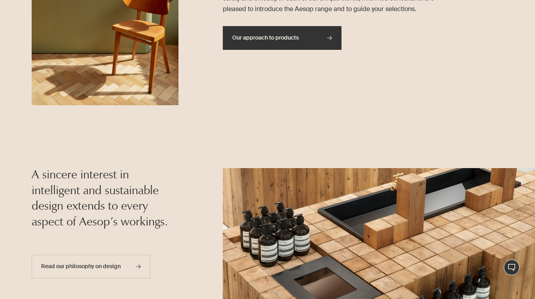
scroll to position [404, 0]
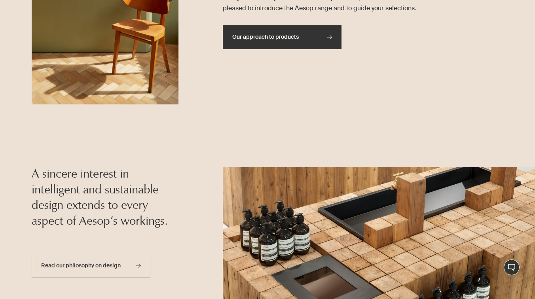
click at [292, 30] on link "Our approach to products rightArrow" at bounding box center [282, 37] width 119 height 24
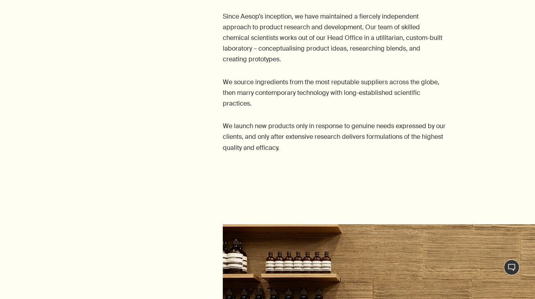
scroll to position [394, 0]
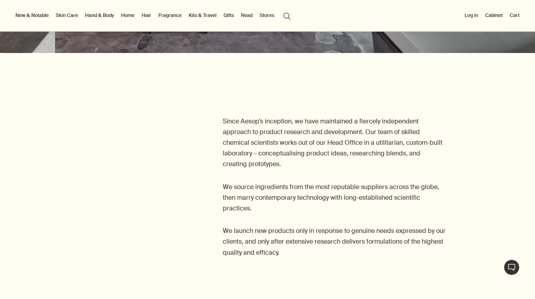
click at [265, 135] on p "Since Aesop’s inception, we have maintained a fiercely independent approach to …" at bounding box center [334, 143] width 223 height 54
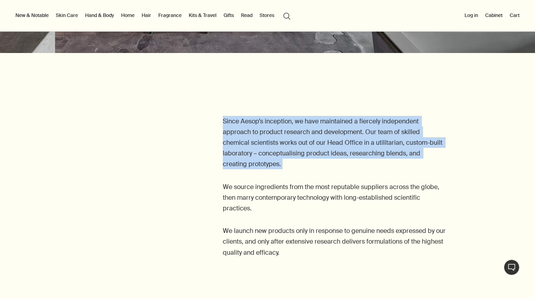
click at [265, 135] on p "Since Aesop’s inception, we have maintained a fiercely independent approach to …" at bounding box center [334, 143] width 223 height 54
click at [261, 210] on p "We source ingredients from the most reputable suppliers across the globe, then …" at bounding box center [334, 198] width 223 height 32
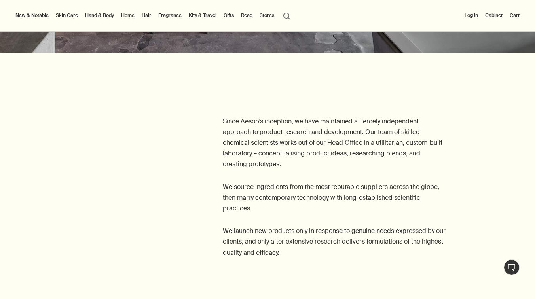
click at [261, 210] on p "We source ingredients from the most reputable suppliers across the globe, then …" at bounding box center [334, 198] width 223 height 32
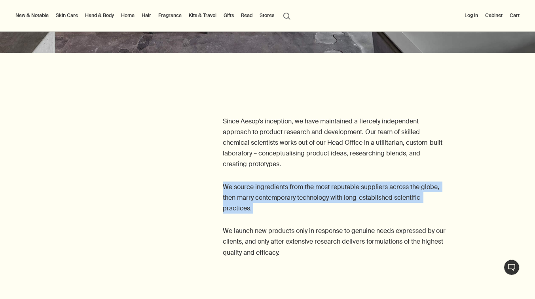
click at [261, 210] on p "We source ingredients from the most reputable suppliers across the globe, then …" at bounding box center [334, 198] width 223 height 32
click at [271, 175] on div "Since Aesop’s inception, we have maintained a fiercely independent approach to …" at bounding box center [334, 187] width 223 height 142
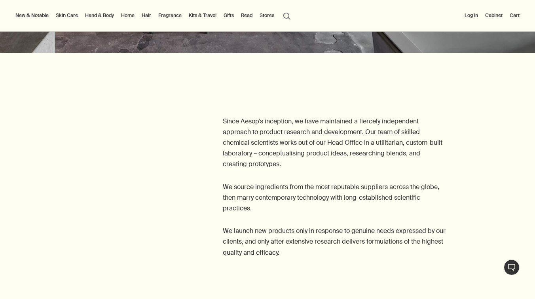
click at [271, 173] on div "Since Aesop’s inception, we have maintained a fiercely independent approach to …" at bounding box center [334, 187] width 223 height 142
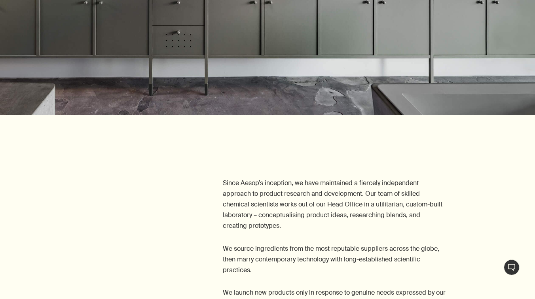
scroll to position [461, 0]
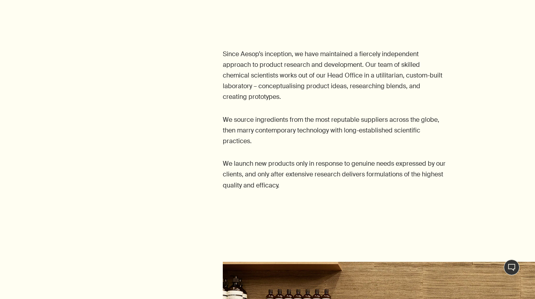
click at [271, 169] on p "We launch new products only in response to genuine needs expressed by our clien…" at bounding box center [334, 174] width 223 height 32
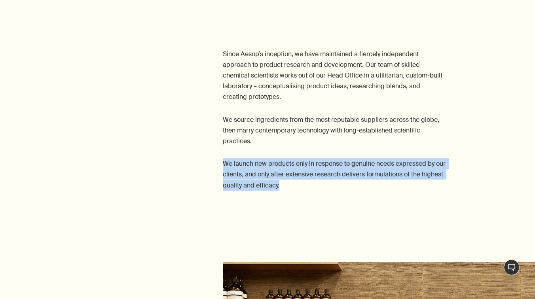
click at [271, 169] on p "We launch new products only in response to genuine needs expressed by our clien…" at bounding box center [334, 174] width 223 height 32
click at [281, 101] on p "Since Aesop’s inception, we have maintained a fiercely independent approach to …" at bounding box center [334, 76] width 223 height 54
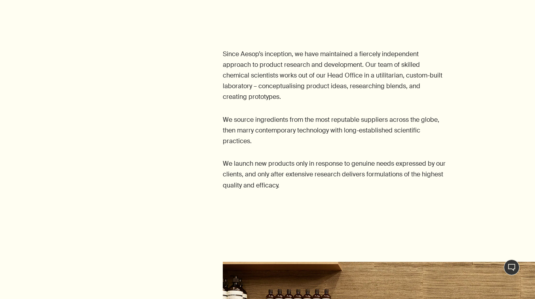
click at [281, 101] on p "Since Aesop’s inception, we have maintained a fiercely independent approach to …" at bounding box center [334, 76] width 223 height 54
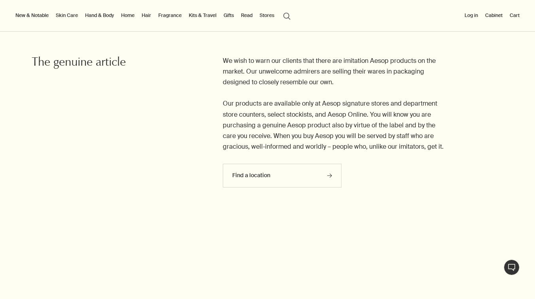
scroll to position [1030, 0]
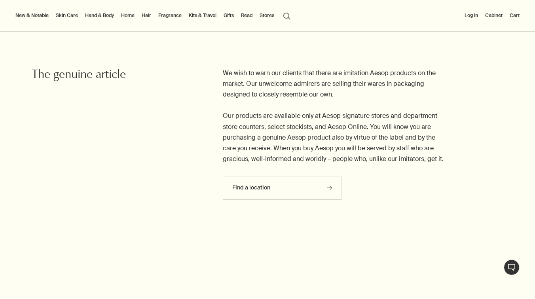
click at [281, 98] on p "We wish to warn our clients that there are imitation Aesop products on the mark…" at bounding box center [334, 116] width 223 height 97
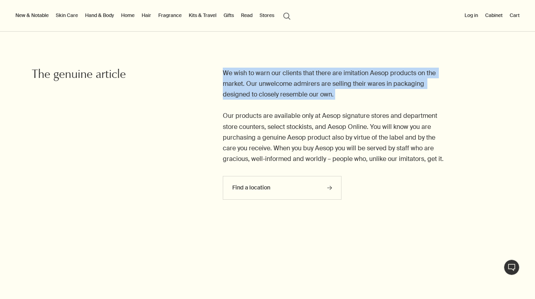
click at [283, 126] on p "We wish to warn our clients that there are imitation Aesop products on the mark…" at bounding box center [334, 116] width 223 height 97
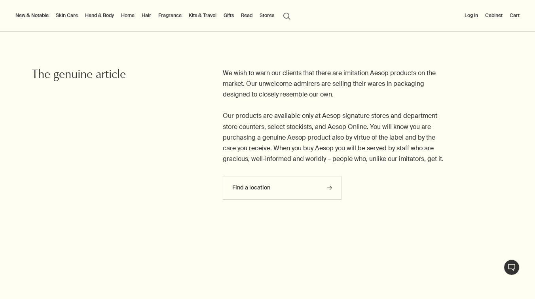
click at [283, 126] on p "We wish to warn our clients that there are imitation Aesop products on the mark…" at bounding box center [334, 116] width 223 height 97
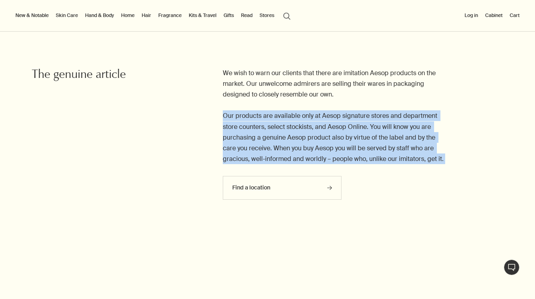
click at [283, 126] on p "We wish to warn our clients that there are imitation Aesop products on the mark…" at bounding box center [334, 116] width 223 height 97
click at [286, 81] on p "We wish to warn our clients that there are imitation Aesop products on the mark…" at bounding box center [334, 116] width 223 height 97
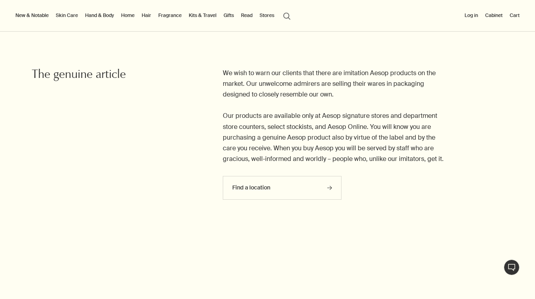
click at [286, 81] on p "We wish to warn our clients that there are imitation Aesop products on the mark…" at bounding box center [334, 116] width 223 height 97
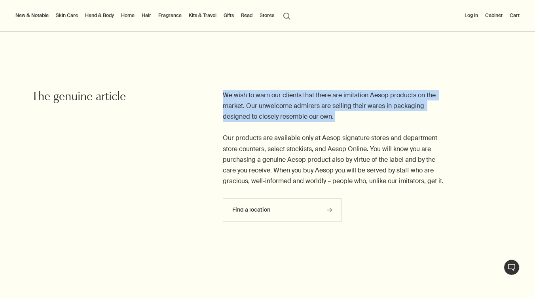
scroll to position [993, 0]
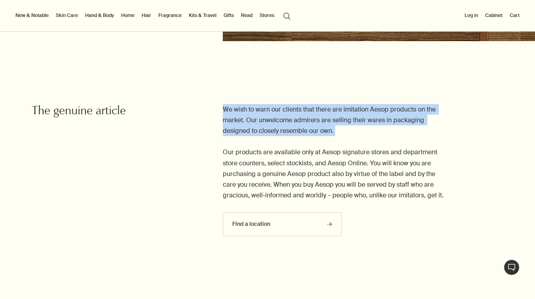
click at [274, 88] on section "We wish to warn our clients that there are imitation Aesop products on the mark…" at bounding box center [267, 145] width 535 height 200
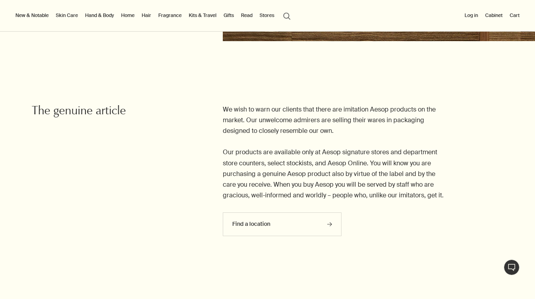
click at [296, 174] on p "We wish to warn our clients that there are imitation Aesop products on the mark…" at bounding box center [334, 152] width 223 height 97
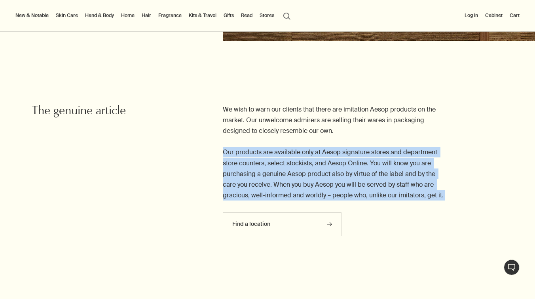
click at [296, 174] on p "We wish to warn our clients that there are imitation Aesop products on the mark…" at bounding box center [334, 152] width 223 height 97
click at [272, 166] on p "We wish to warn our clients that there are imitation Aesop products on the mark…" at bounding box center [334, 152] width 223 height 97
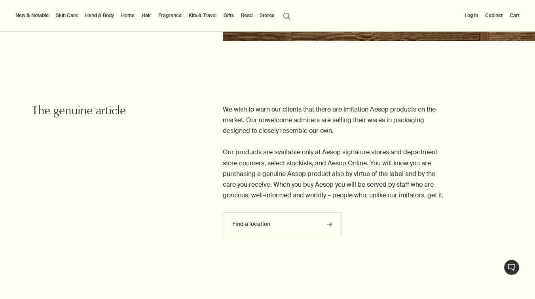
click at [272, 166] on p "We wish to warn our clients that there are imitation Aesop products on the mark…" at bounding box center [334, 152] width 223 height 97
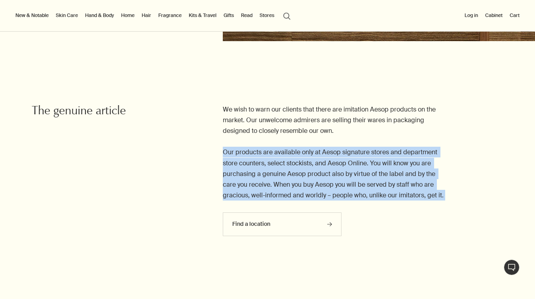
click at [272, 166] on p "We wish to warn our clients that there are imitation Aesop products on the mark…" at bounding box center [334, 152] width 223 height 97
click at [212, 140] on div "We wish to warn our clients that there are imitation Aesop products on the mark…" at bounding box center [356, 174] width 356 height 140
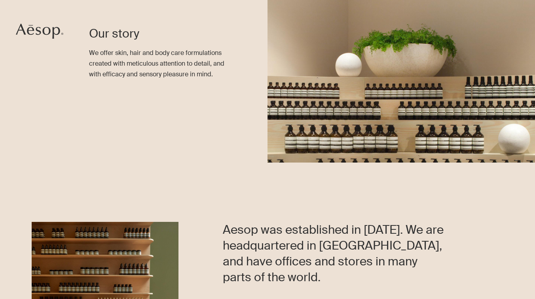
click at [116, 72] on p "We offer skin, hair and body care formulations created with meticulous attentio…" at bounding box center [162, 63] width 147 height 32
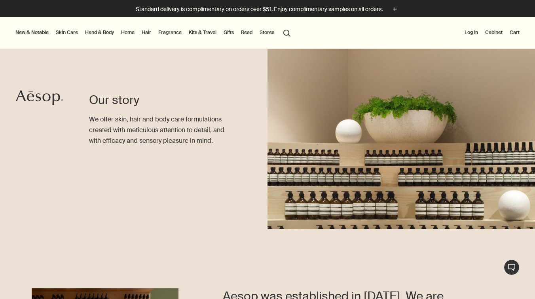
click at [251, 31] on link "Read" at bounding box center [246, 32] width 15 height 9
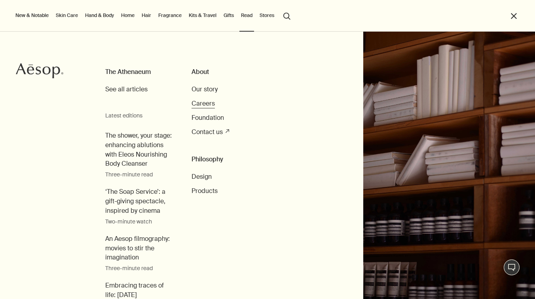
click at [209, 102] on span "Careers" at bounding box center [202, 103] width 23 height 8
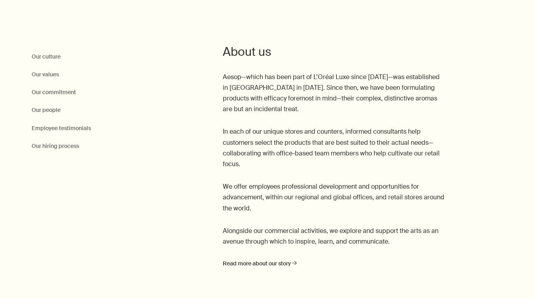
scroll to position [298, 0]
click at [275, 89] on p "Aesop—which has been part of L’Oréal Luxe since [DATE]—was established in [GEOG…" at bounding box center [334, 92] width 223 height 43
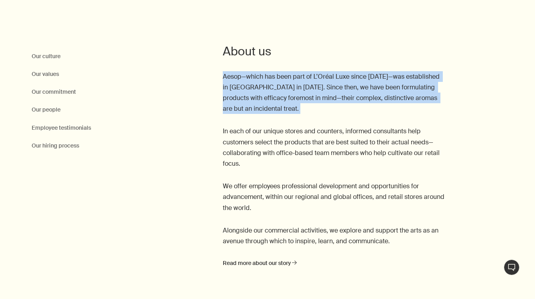
click at [275, 89] on p "Aesop—which has been part of L’Oréal Luxe since [DATE]—was established in [GEOG…" at bounding box center [334, 92] width 223 height 43
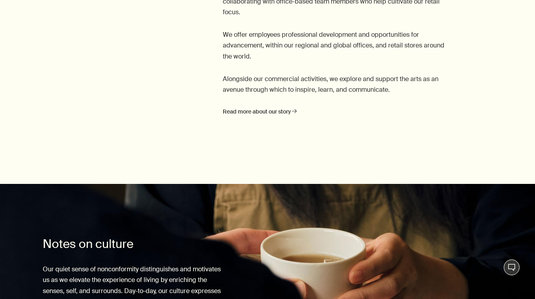
click at [275, 89] on p "Alongside our commercial activities, we explore and support the arts as an aven…" at bounding box center [334, 84] width 223 height 21
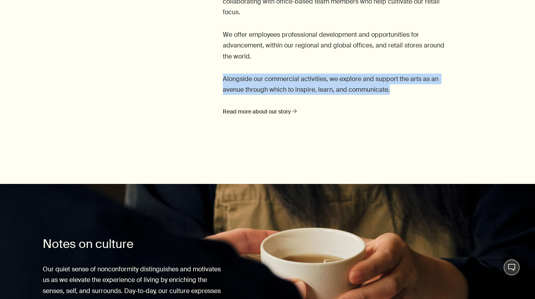
click at [275, 89] on p "Alongside our commercial activities, we explore and support the arts as an aven…" at bounding box center [334, 84] width 223 height 21
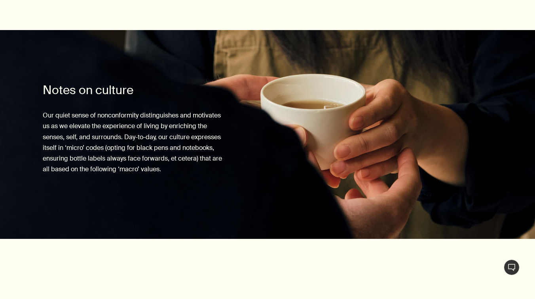
click at [255, 108] on img at bounding box center [267, 134] width 535 height 209
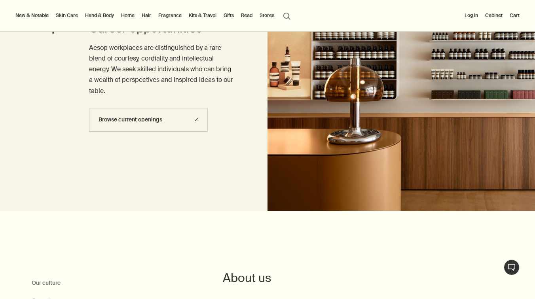
scroll to position [47, 0]
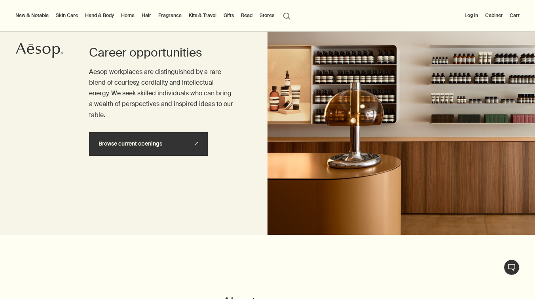
click at [177, 140] on link "Browse current openings rightUpArrow" at bounding box center [148, 144] width 119 height 24
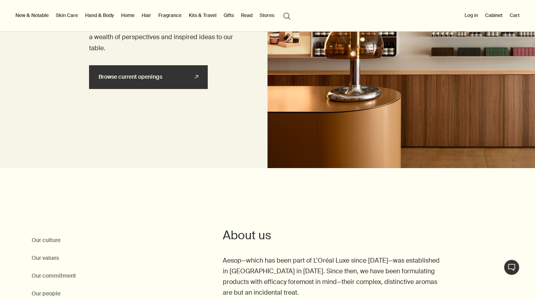
scroll to position [255, 0]
